Goal: Task Accomplishment & Management: Manage account settings

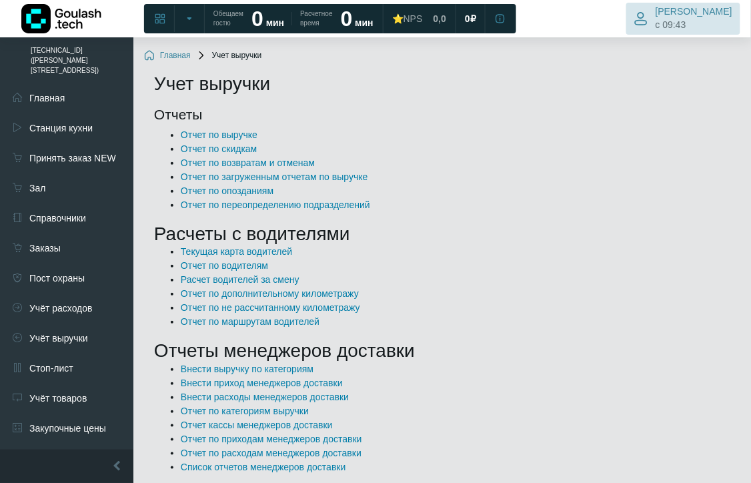
click at [692, 10] on span "[PERSON_NAME]" at bounding box center [693, 11] width 77 height 12
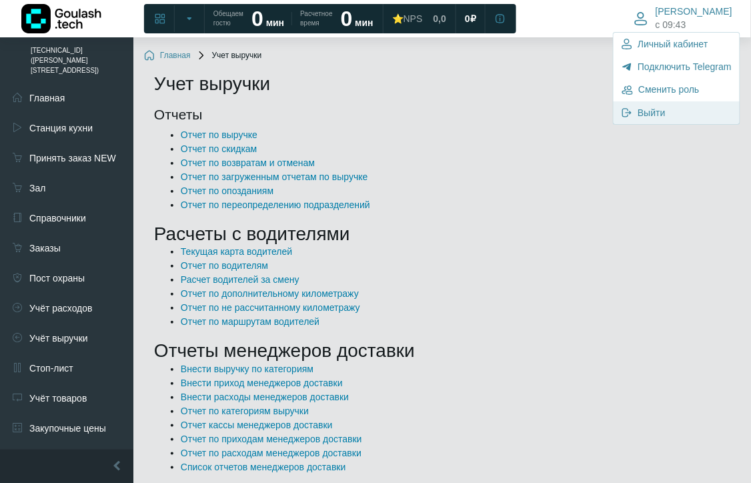
click at [634, 107] on link "Выйти" at bounding box center [676, 112] width 126 height 23
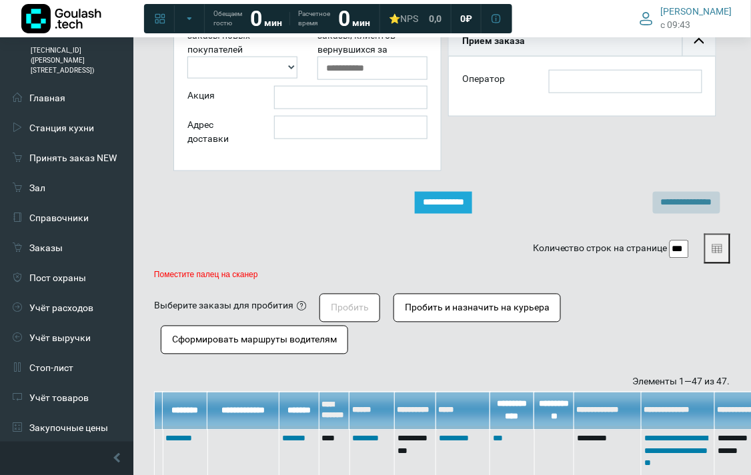
scroll to position [370, 0]
